Goal: Transaction & Acquisition: Purchase product/service

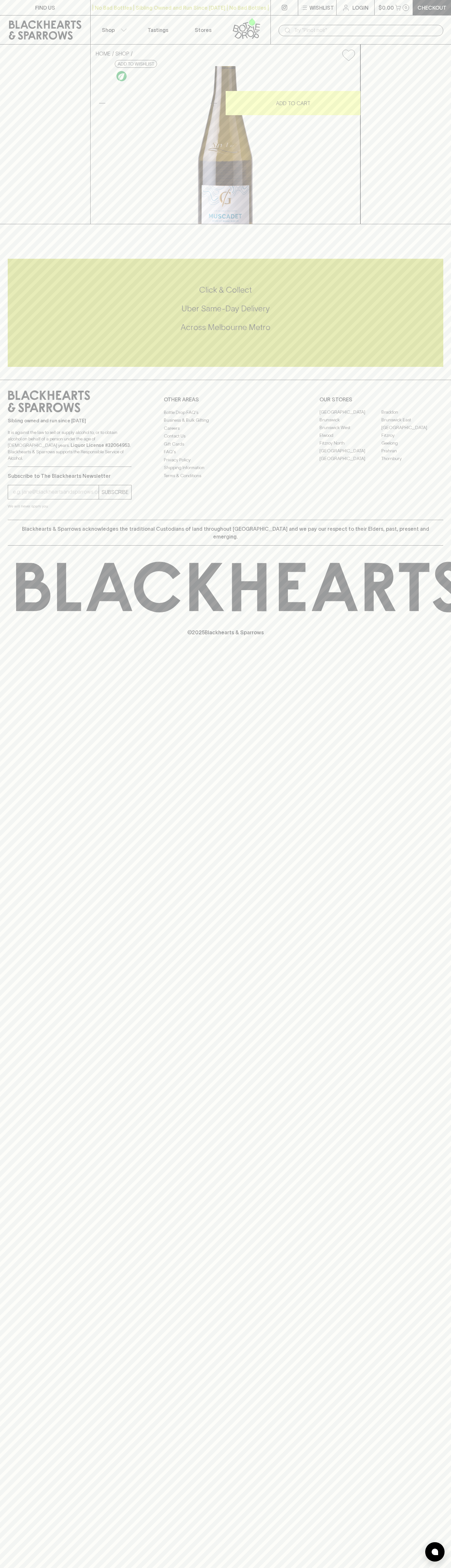
click at [438, 20] on div "​" at bounding box center [361, 30] width 181 height 29
click at [427, 991] on div "FIND US | No Bad Bottles | Sibling Owned and Run Since [DATE] | No Bad Bottles …" at bounding box center [225, 784] width 451 height 1568
click at [38, 1567] on html "FIND US | No Bad Bottles | Sibling Owned and Run Since [DATE] | No Bad Bottles …" at bounding box center [225, 784] width 451 height 1568
click at [10, 1317] on div "FIND US | No Bad Bottles | Sibling Owned and Run Since [DATE] | No Bad Bottles …" at bounding box center [225, 784] width 451 height 1568
